Goal: Task Accomplishment & Management: Complete application form

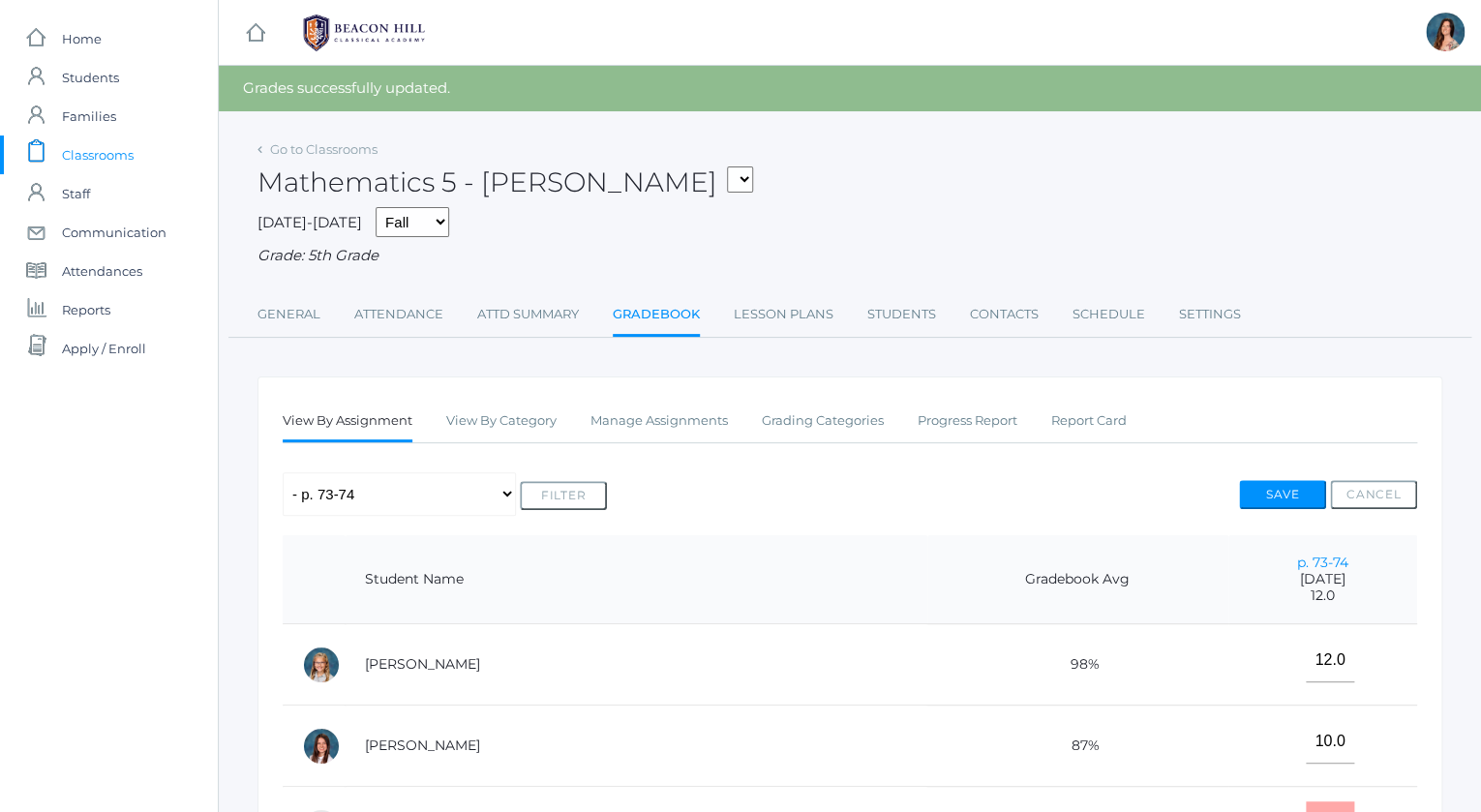
click at [727, 166] on select "05ART - Art 5 Salazar 05CITIZEN - Citizenship and Stewardship 5 Salazar 05CITIZ…" at bounding box center [740, 179] width 26 height 26
select select "1967"
click option "05LA - Language Arts 5 [PERSON_NAME]" at bounding box center [0, 0] width 0 height 0
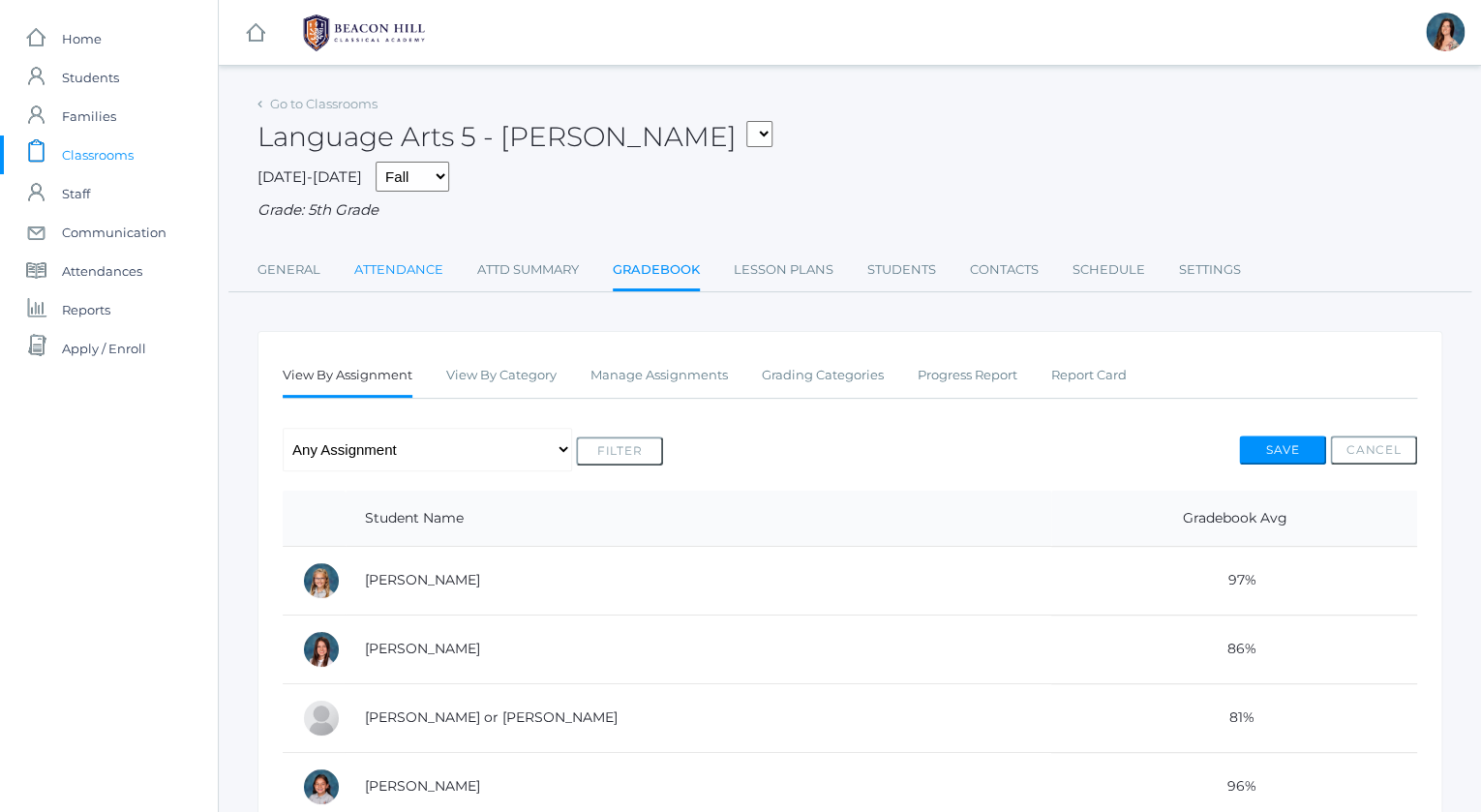
click at [406, 269] on link "Attendance" at bounding box center [399, 271] width 89 height 39
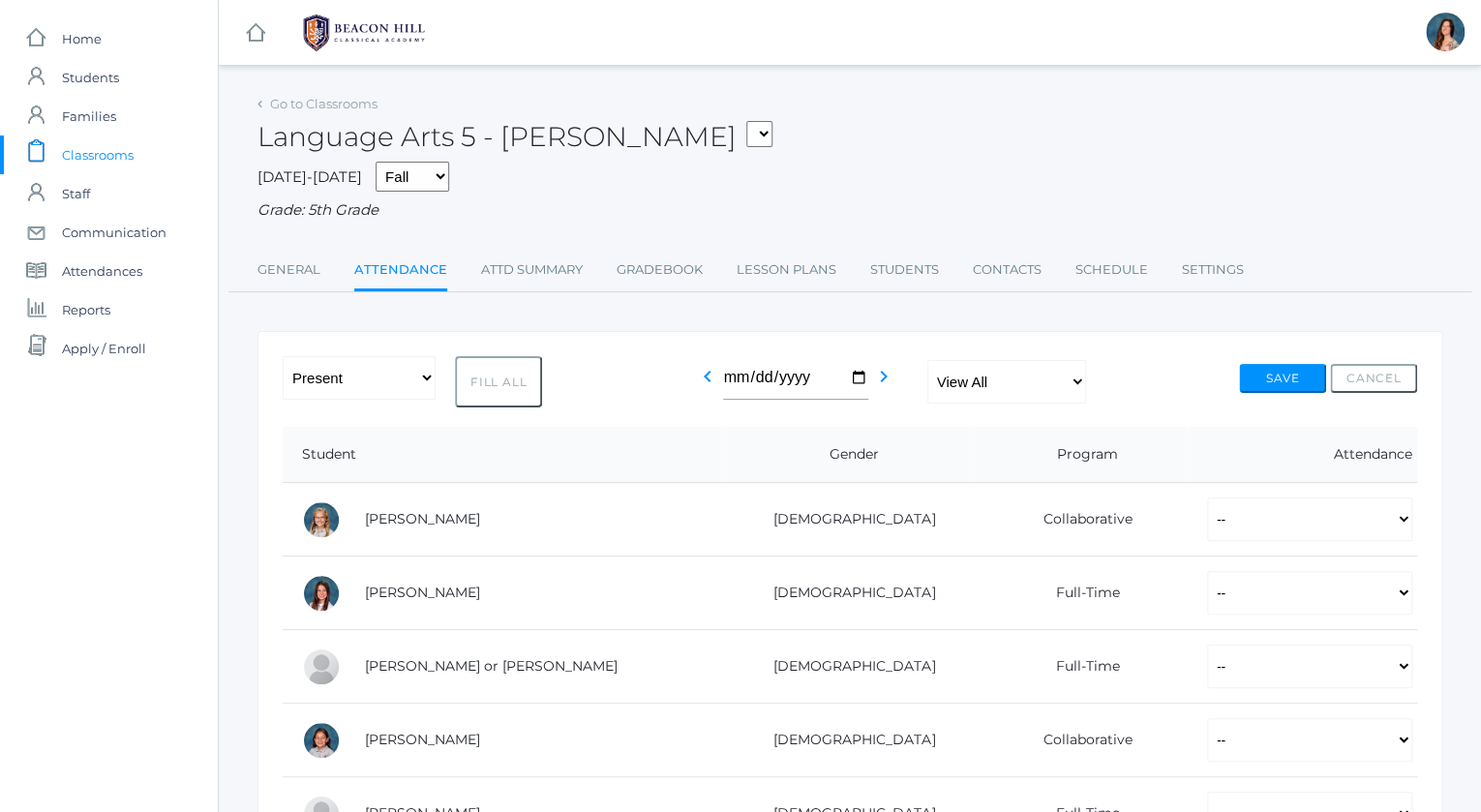
drag, startPoint x: 496, startPoint y: 237, endPoint x: 643, endPoint y: 210, distance: 149.5
click at [643, 210] on div "Go to Classrooms Language Arts 5 - [PERSON_NAME] 05ART - Art 5 [PERSON_NAME] 05…" at bounding box center [849, 191] width 1185 height 202
drag, startPoint x: 643, startPoint y: 210, endPoint x: 643, endPoint y: 273, distance: 63.0
click at [643, 273] on div "Go to Classrooms Language Arts 5 - [PERSON_NAME] 05ART - Art 5 [PERSON_NAME] 05…" at bounding box center [849, 191] width 1185 height 202
click at [714, 192] on div "[DATE]-[DATE] Fall Spring Grade: 5th Grade" at bounding box center [849, 191] width 1185 height 60
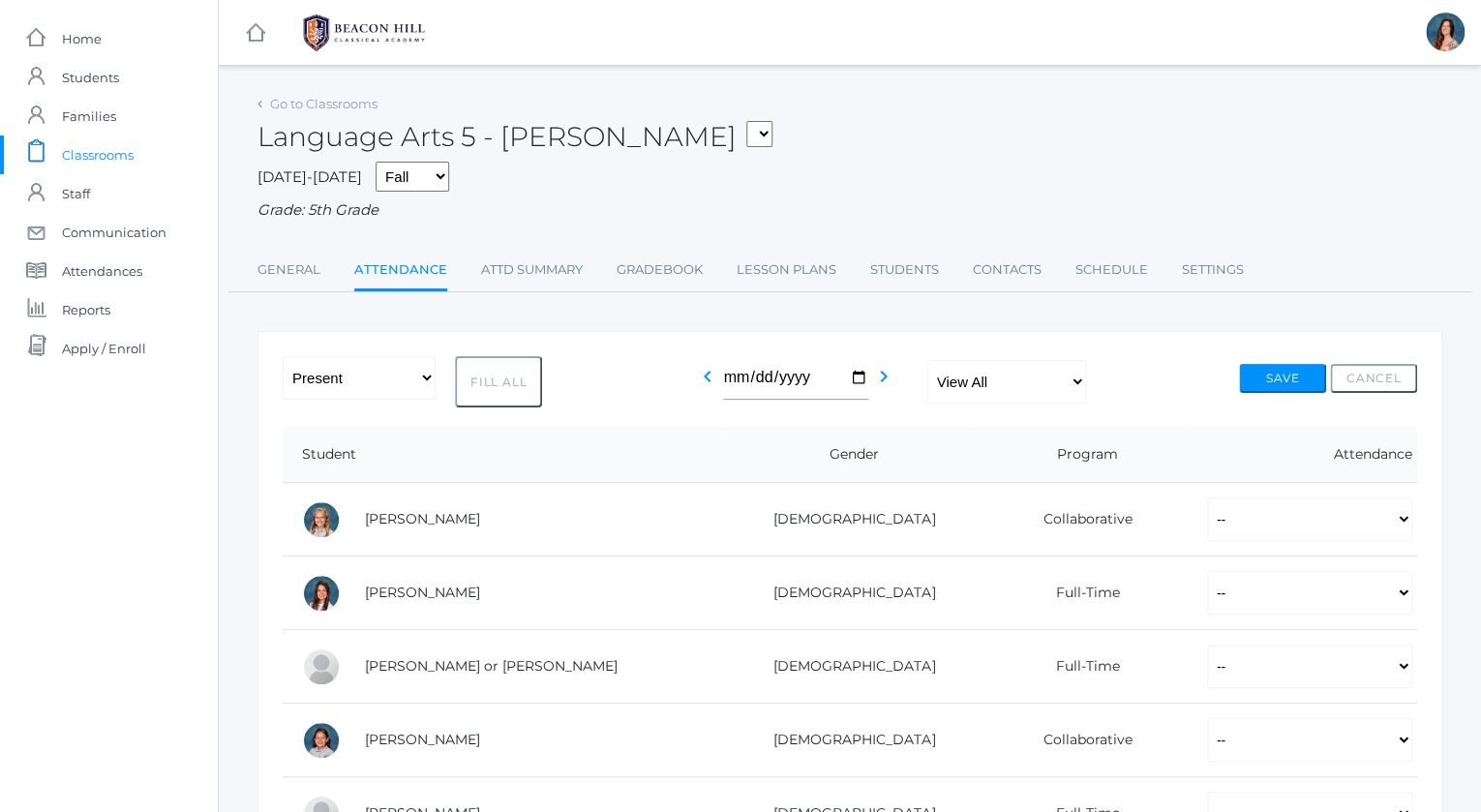
click at [477, 374] on button "Fill All" at bounding box center [499, 381] width 87 height 51
select select "P"
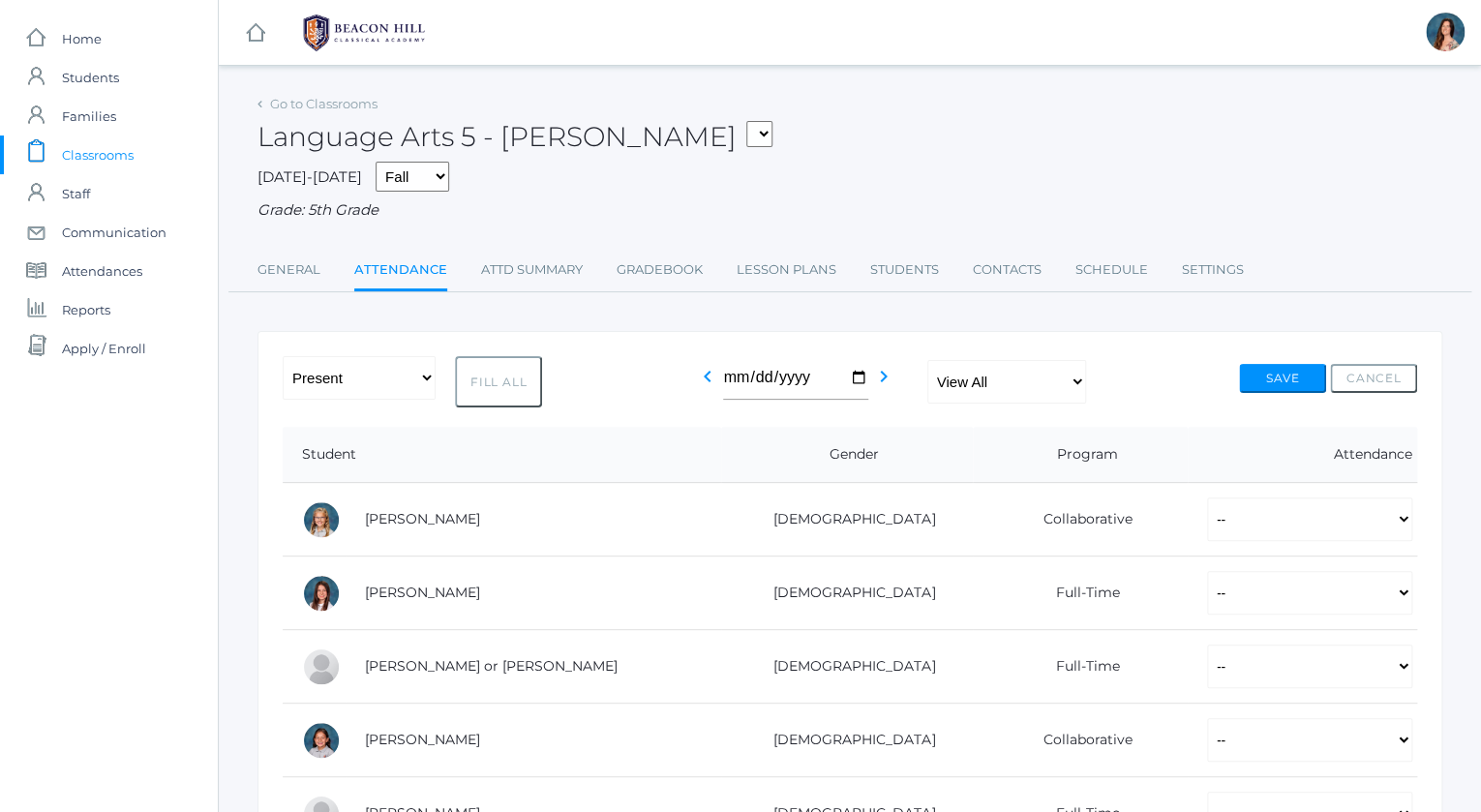
select select "P"
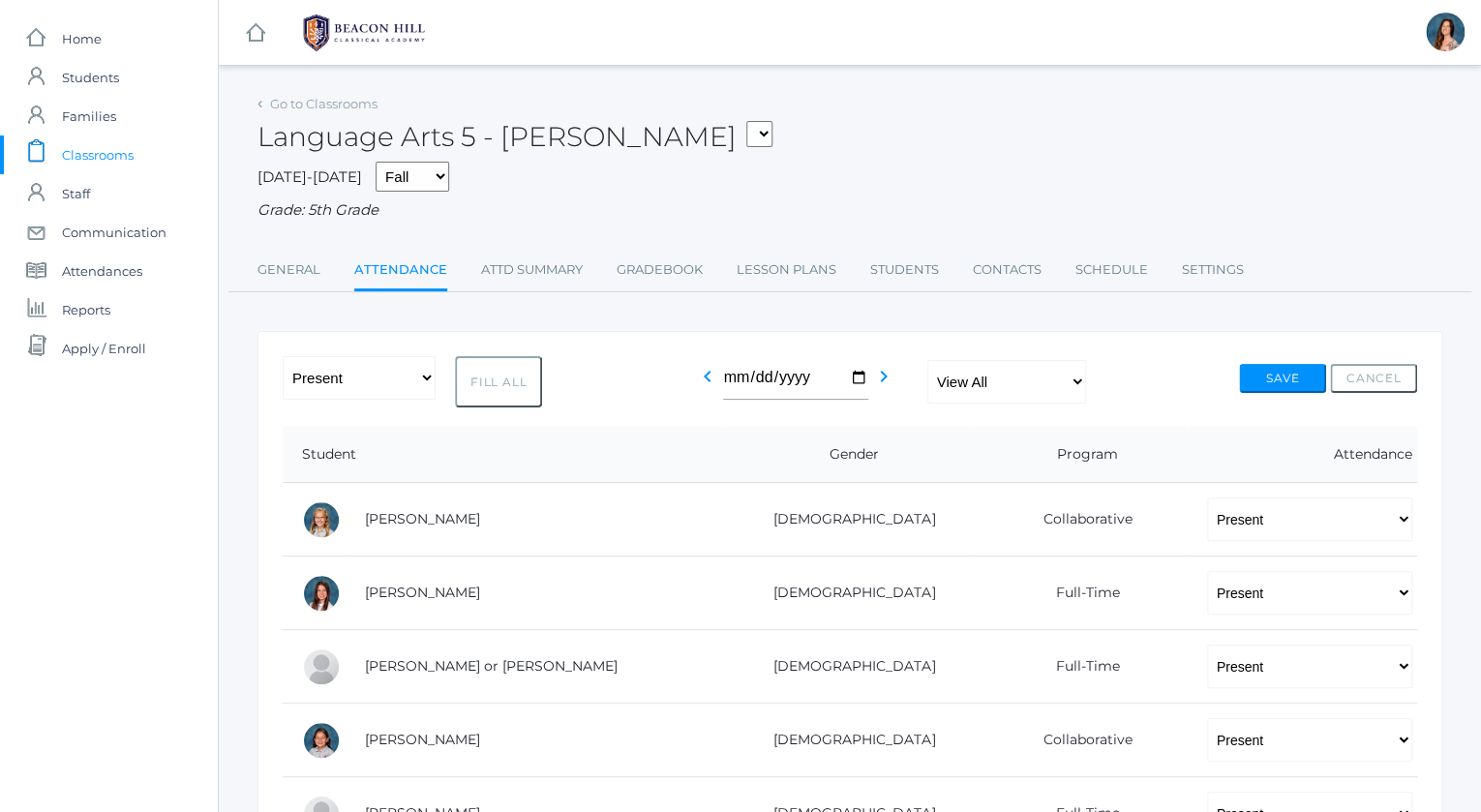
select select "P"
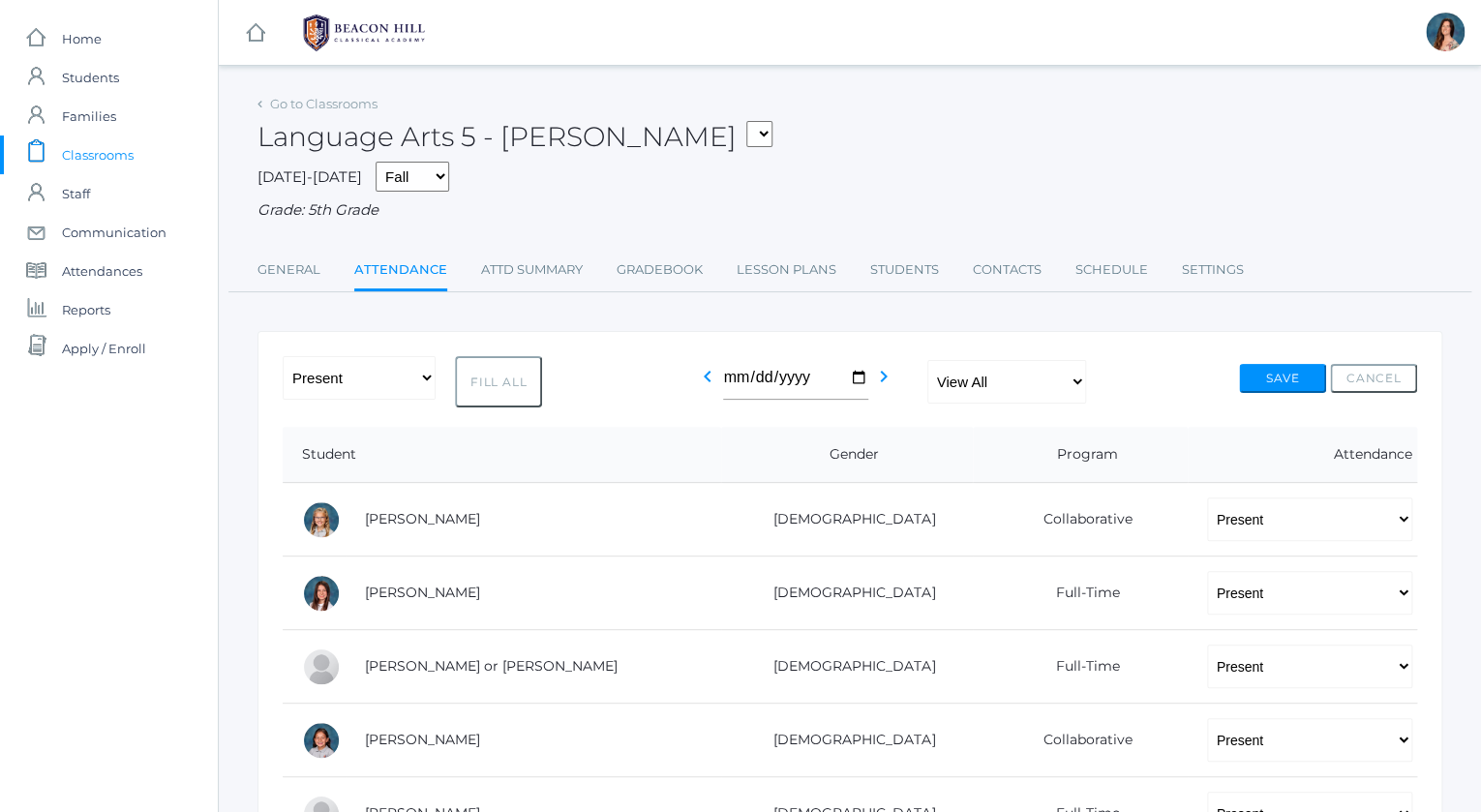
select select "P"
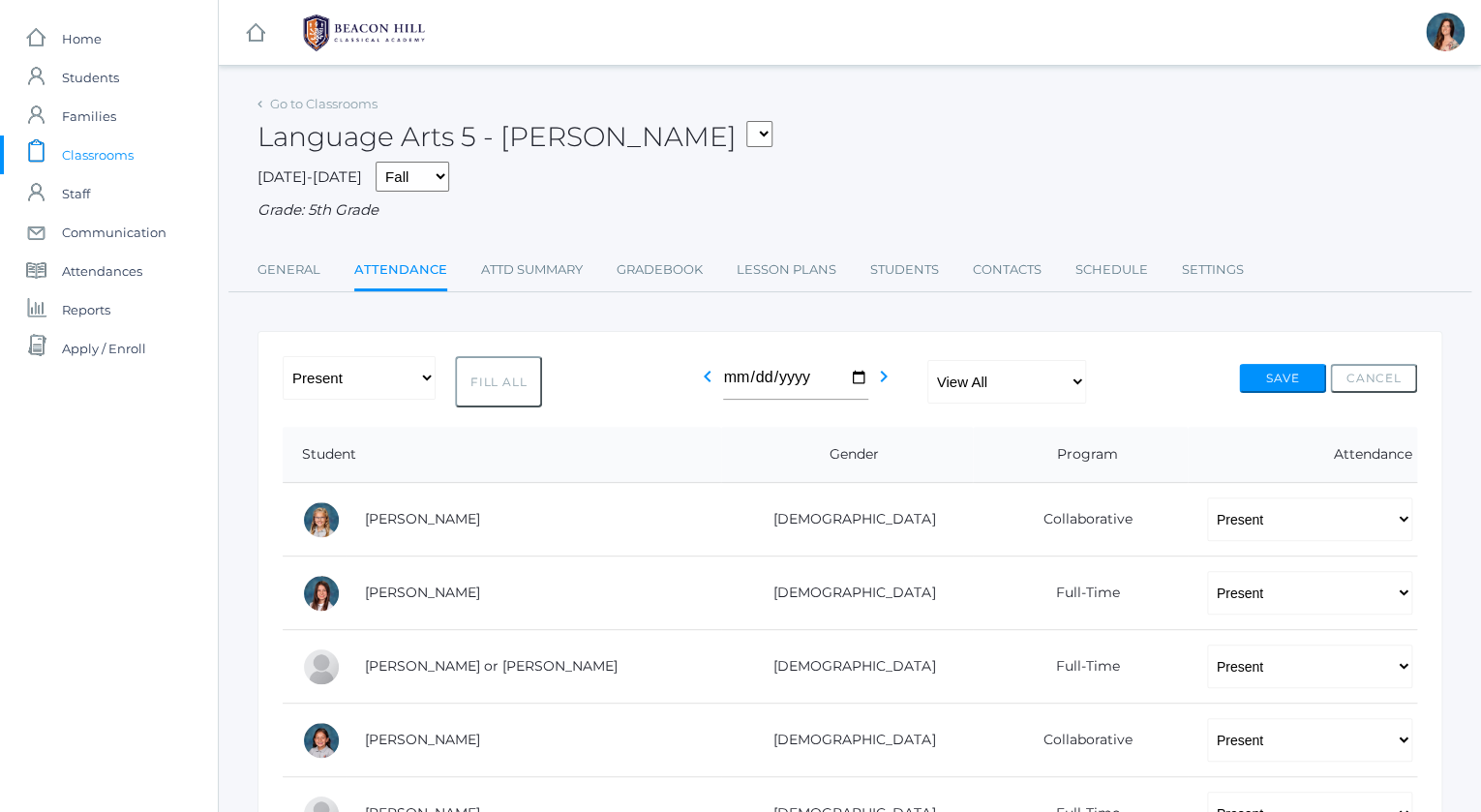
select select "P"
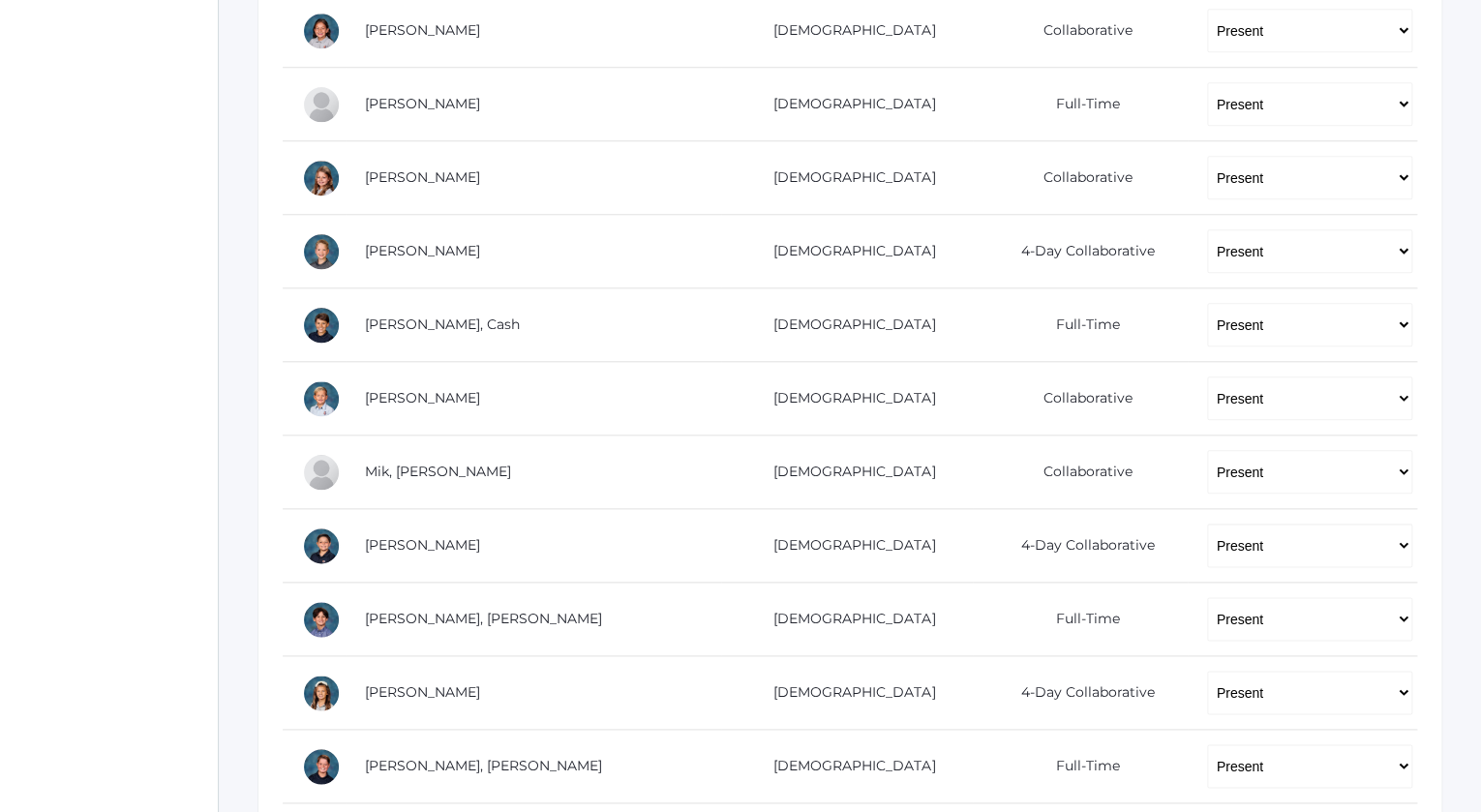
scroll to position [720, 0]
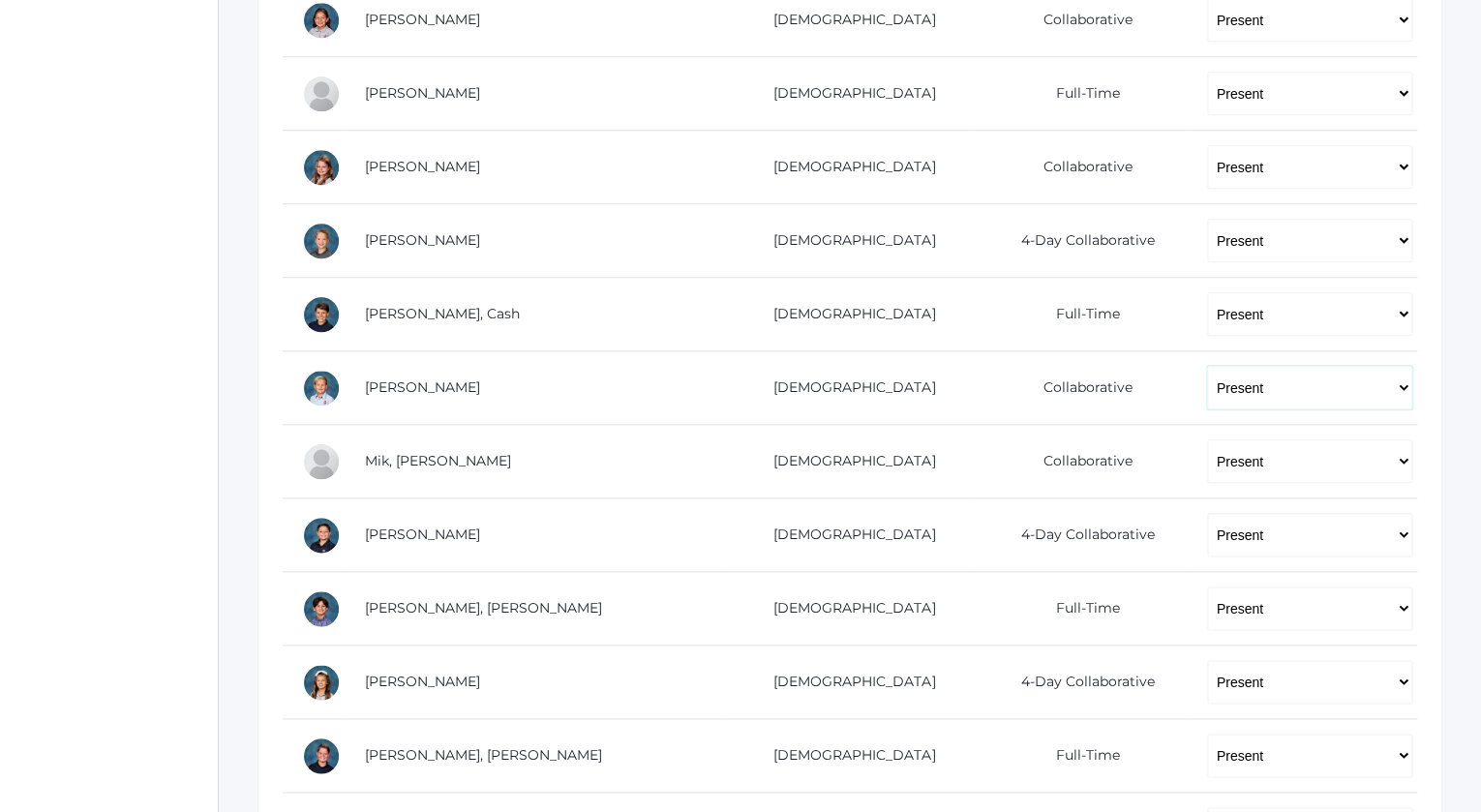
select select "AU"
click option "Absent Unexcused" at bounding box center [0, 0] width 0 height 0
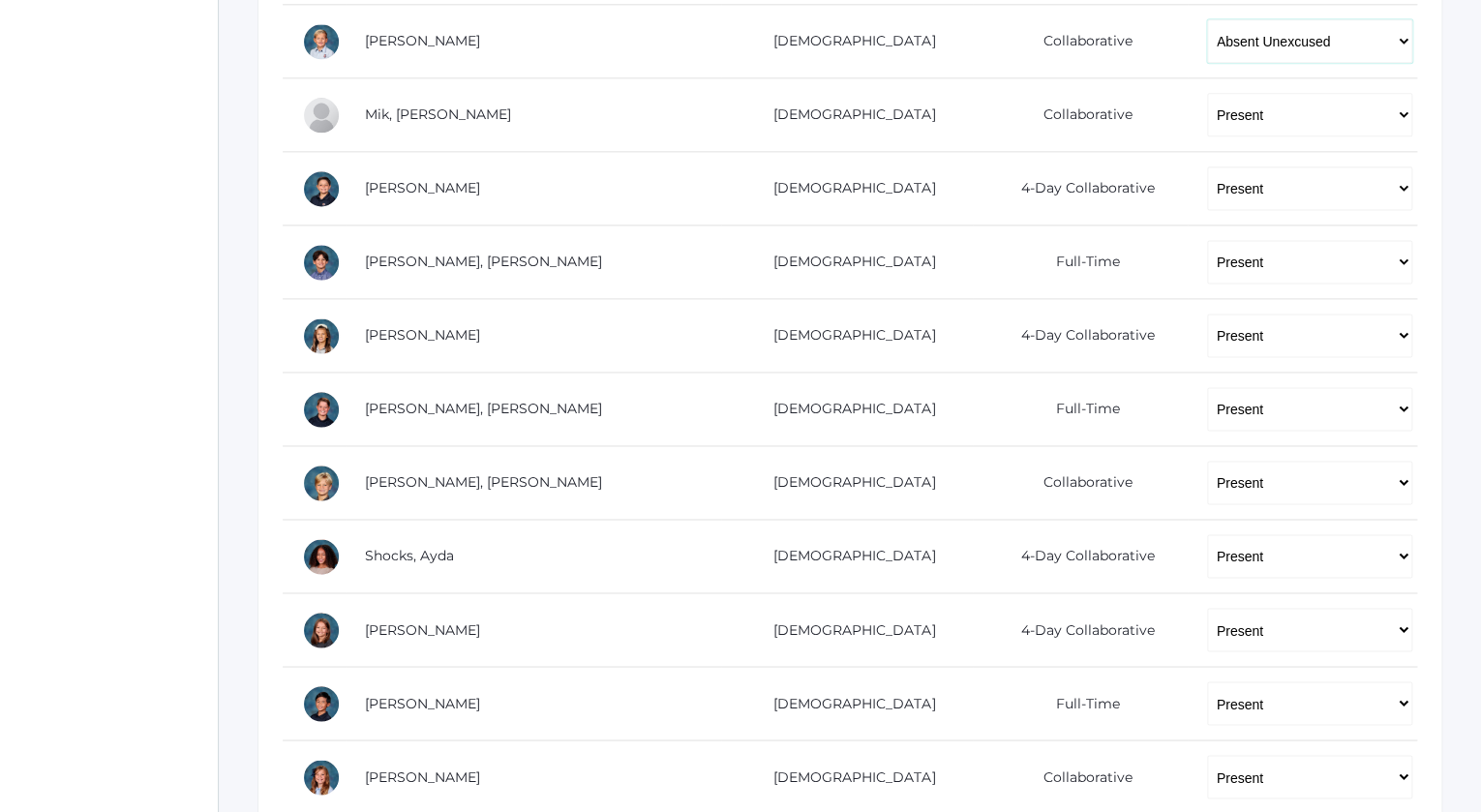
scroll to position [1067, 0]
select select "AU"
click option "Absent Unexcused" at bounding box center [0, 0] width 0 height 0
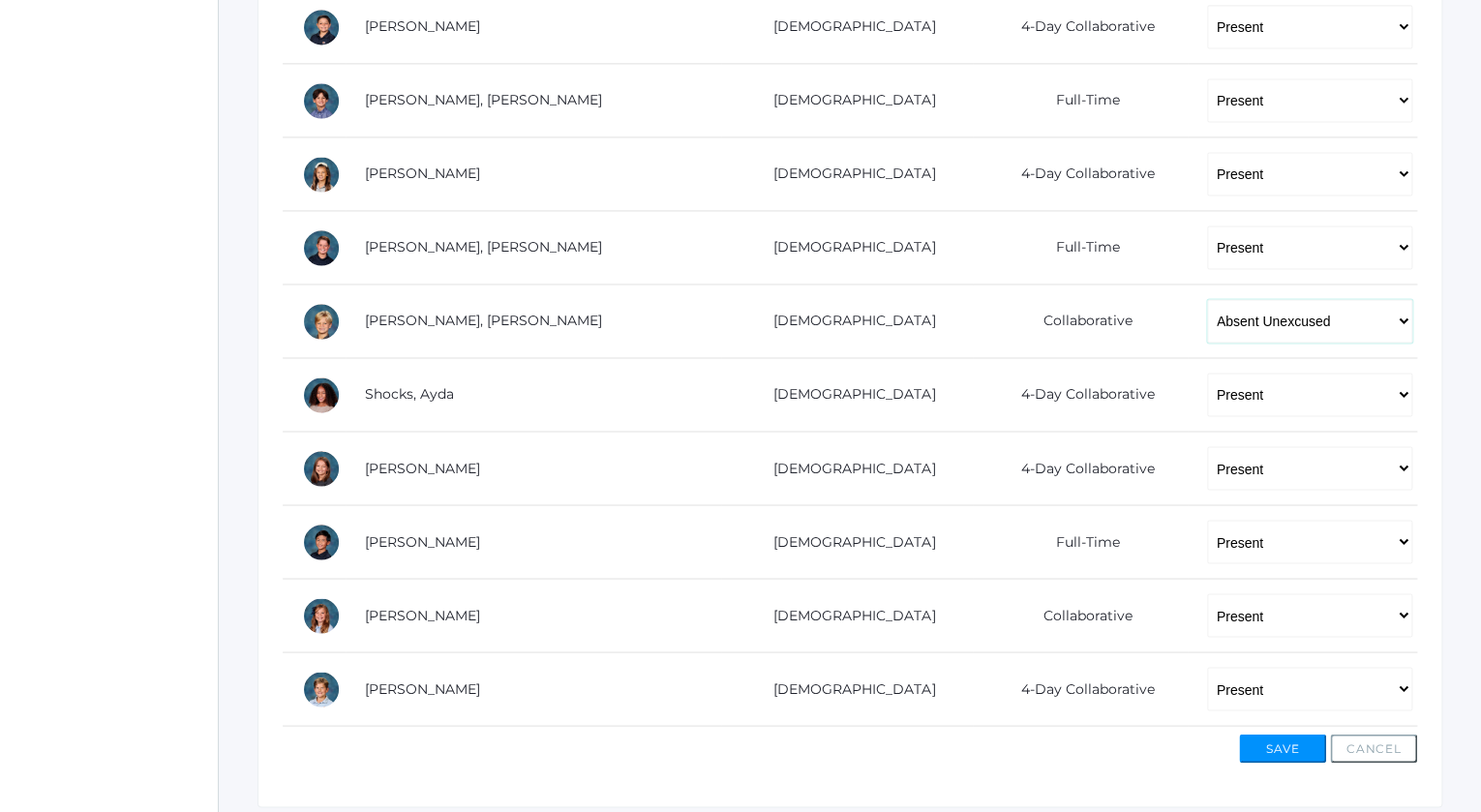
scroll to position [1235, 0]
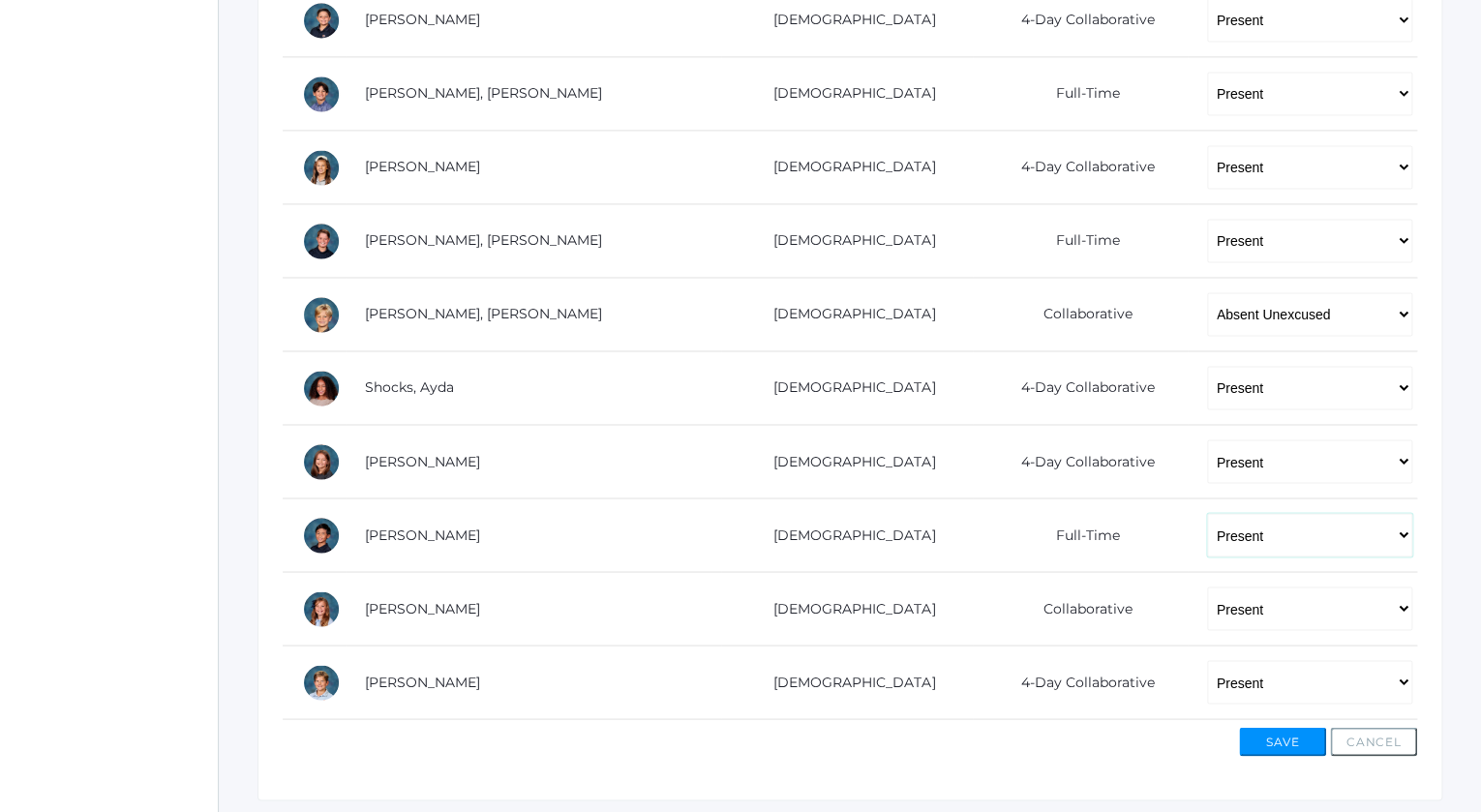
select select "AE"
click option "Absent Excused" at bounding box center [0, 0] width 0 height 0
select select "AU"
click option "Absent Unexcused" at bounding box center [0, 0] width 0 height 0
click at [1263, 732] on button "Save" at bounding box center [1283, 742] width 87 height 29
